Goal: Transaction & Acquisition: Purchase product/service

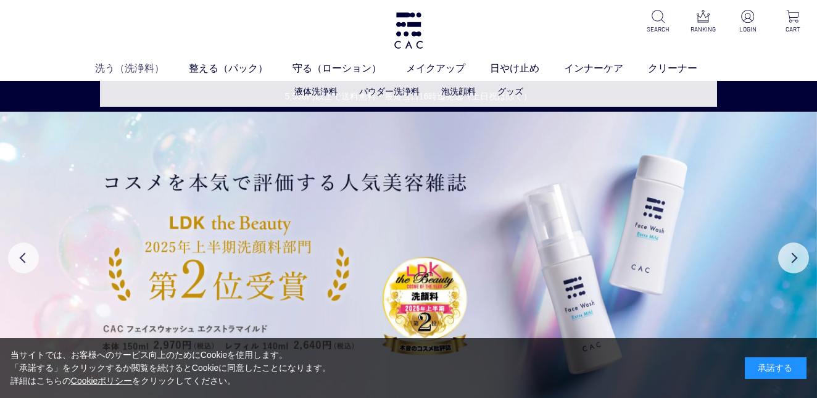
click at [134, 66] on link "洗う（洗浄料）" at bounding box center [142, 68] width 94 height 15
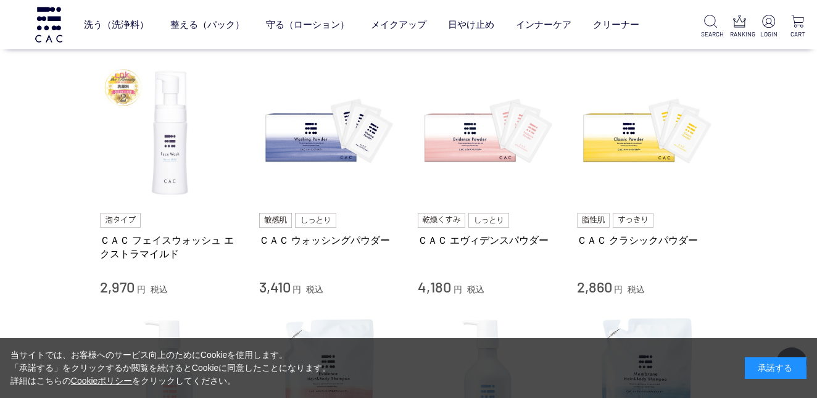
scroll to position [265, 0]
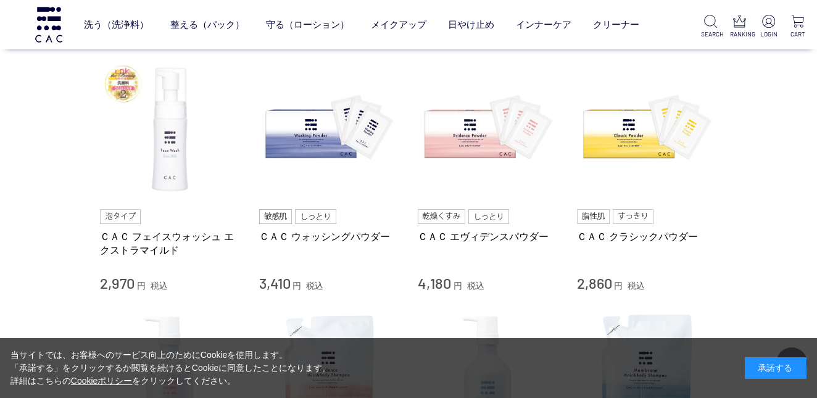
click at [183, 122] on img at bounding box center [170, 129] width 141 height 141
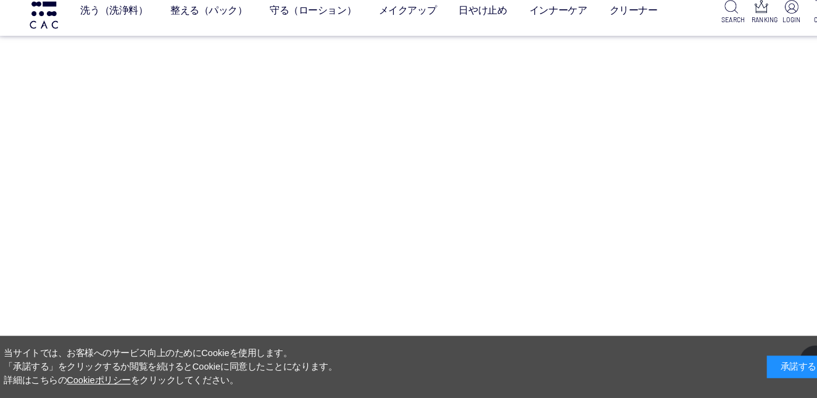
scroll to position [13612, 0]
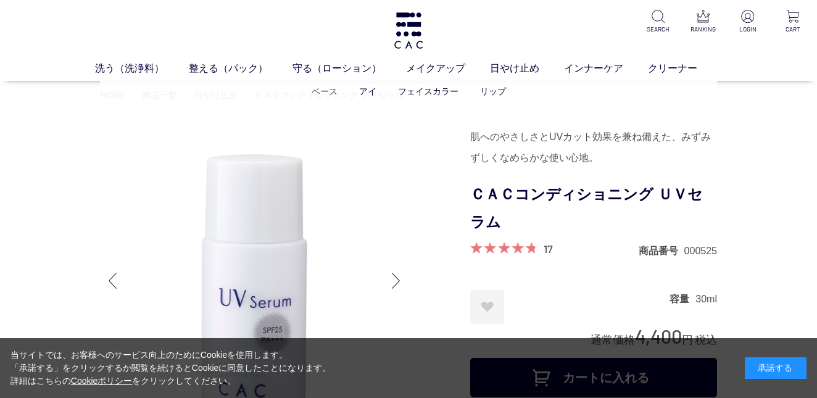
click at [327, 89] on link "ベース" at bounding box center [325, 91] width 26 height 10
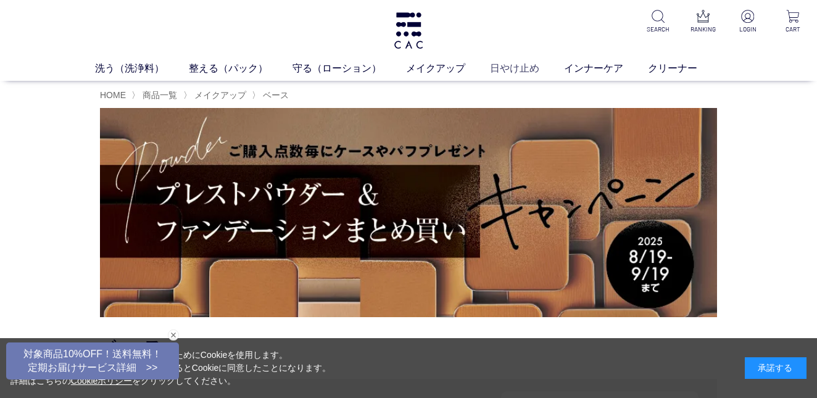
click at [508, 70] on link "日やけ止め" at bounding box center [527, 68] width 74 height 15
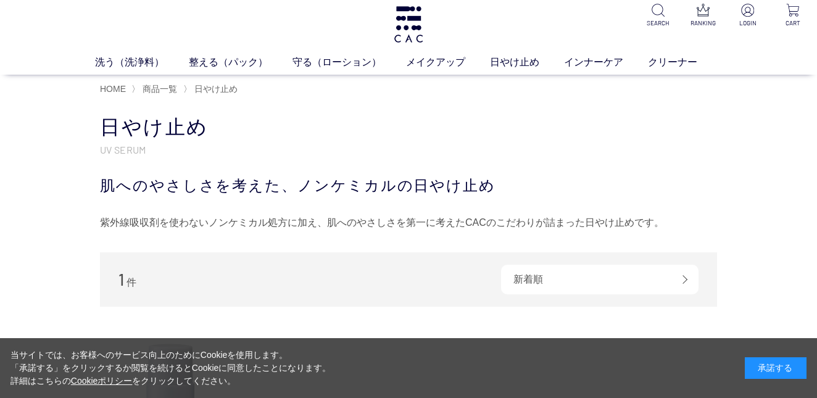
scroll to position [7, 0]
